Goal: Task Accomplishment & Management: Complete application form

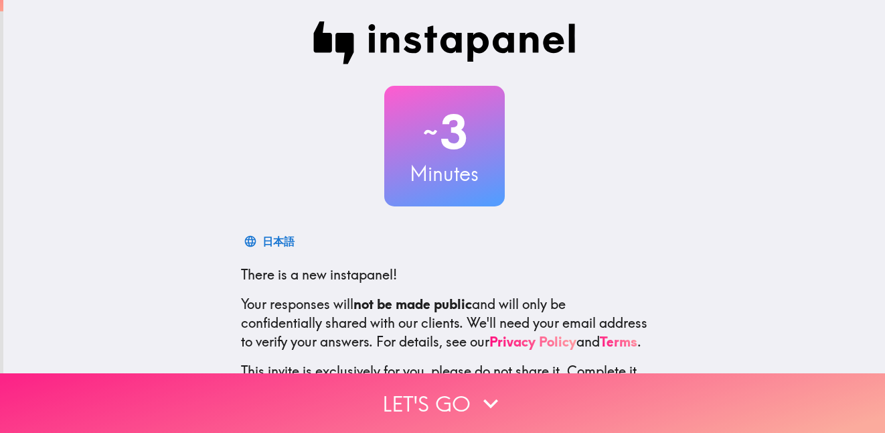
click at [483, 388] on icon "button" at bounding box center [490, 402] width 29 height 29
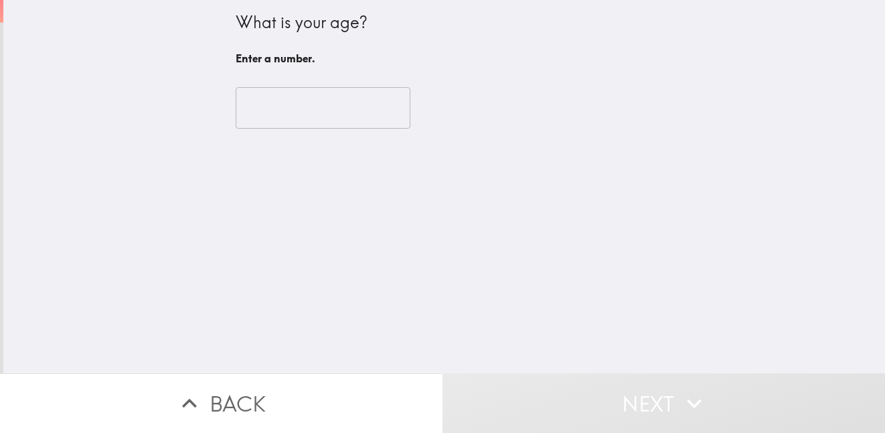
click at [351, 108] on input "number" at bounding box center [323, 108] width 175 height 42
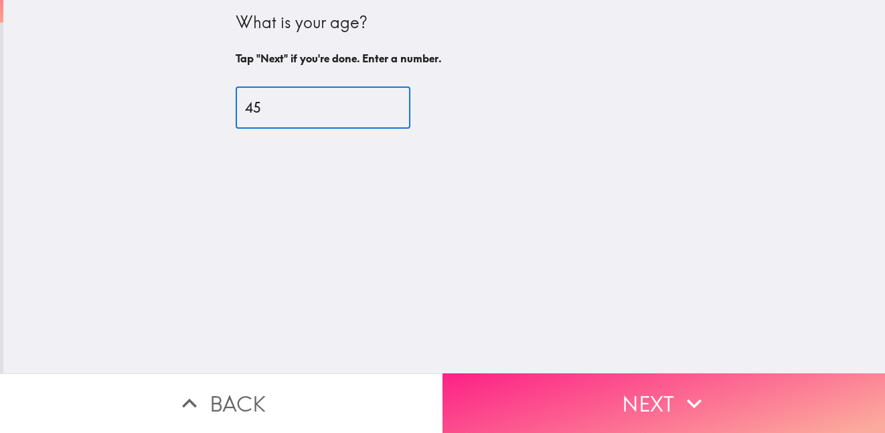
type input "45"
click at [623, 386] on button "Next" at bounding box center [664, 403] width 443 height 60
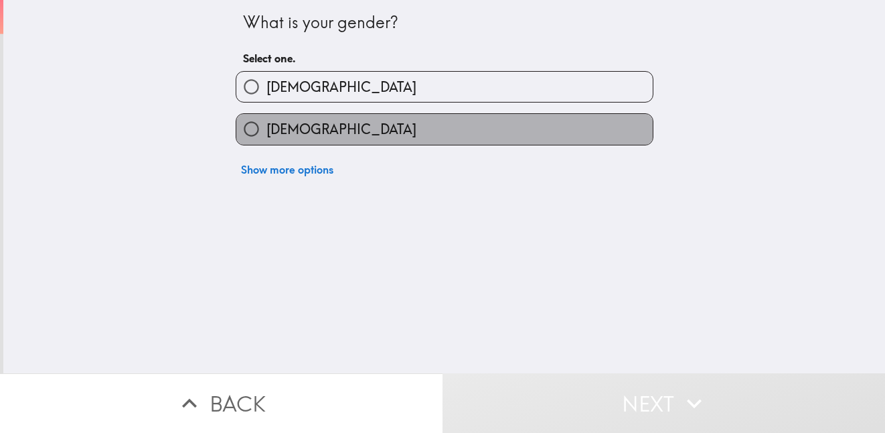
click at [322, 131] on label "[DEMOGRAPHIC_DATA]" at bounding box center [444, 129] width 416 height 30
click at [266, 131] on input "[DEMOGRAPHIC_DATA]" at bounding box center [251, 129] width 30 height 30
radio input "true"
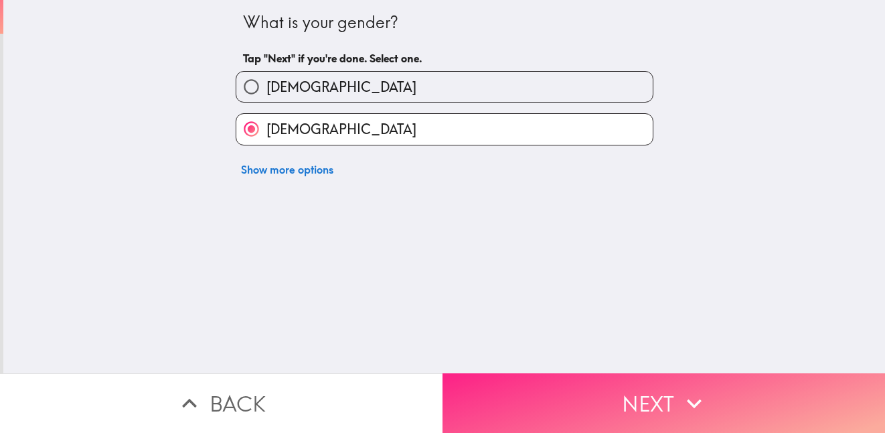
click at [580, 384] on button "Next" at bounding box center [664, 403] width 443 height 60
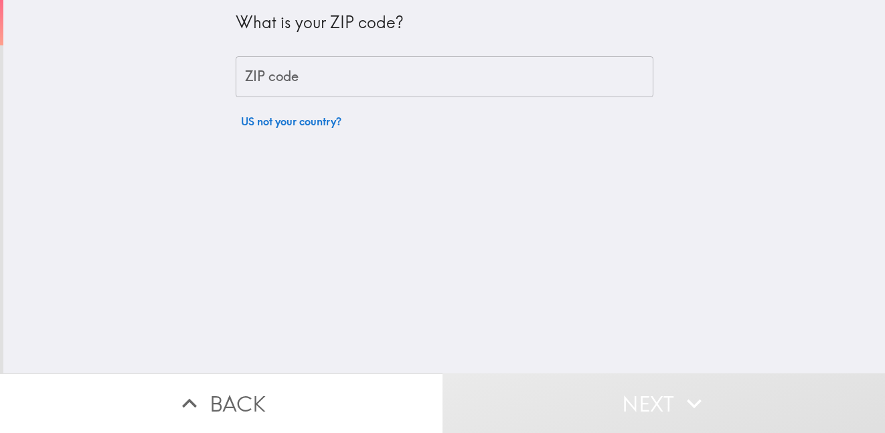
click at [298, 92] on input "ZIP code" at bounding box center [445, 77] width 418 height 42
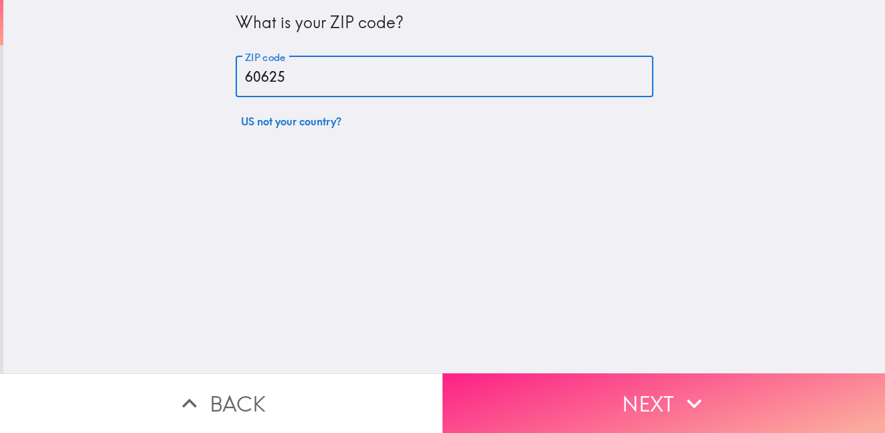
type input "60625"
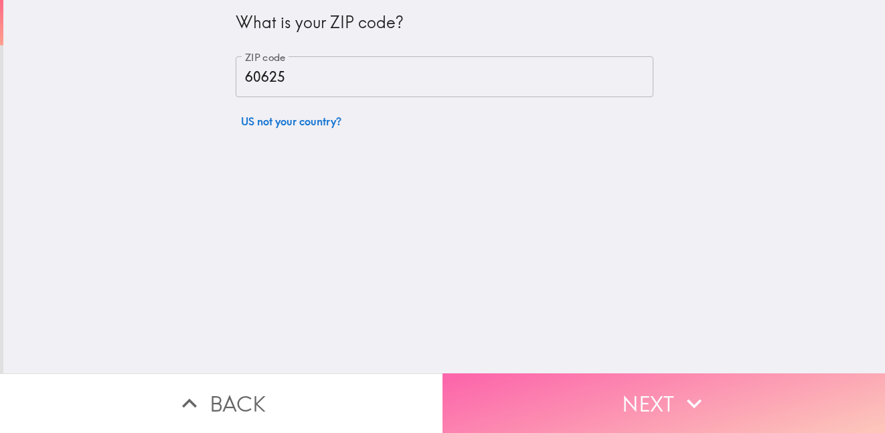
click at [556, 386] on button "Next" at bounding box center [664, 403] width 443 height 60
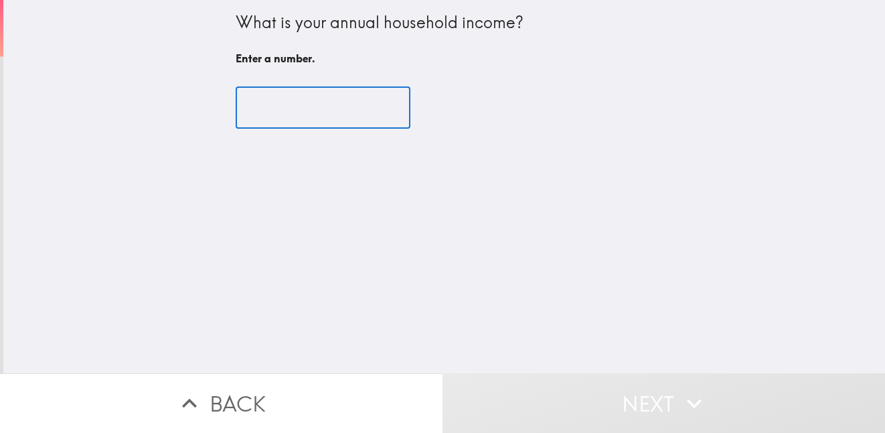
click at [332, 113] on input "number" at bounding box center [323, 108] width 175 height 42
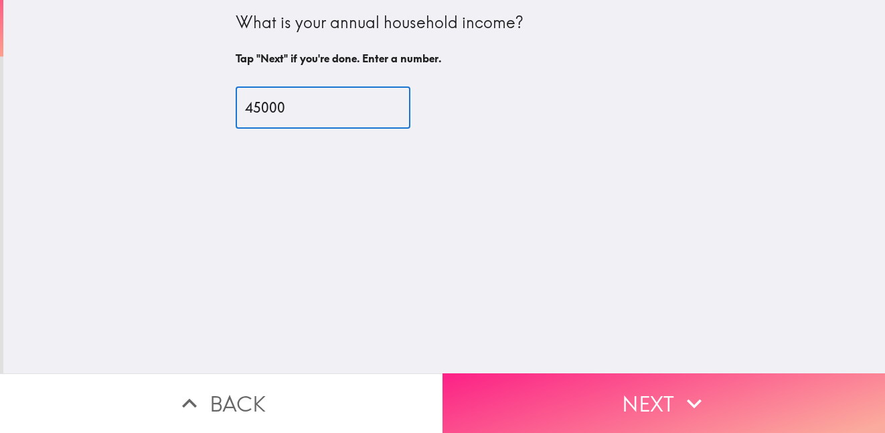
type input "45000"
click at [579, 402] on button "Next" at bounding box center [664, 403] width 443 height 60
